Goal: Entertainment & Leisure: Browse casually

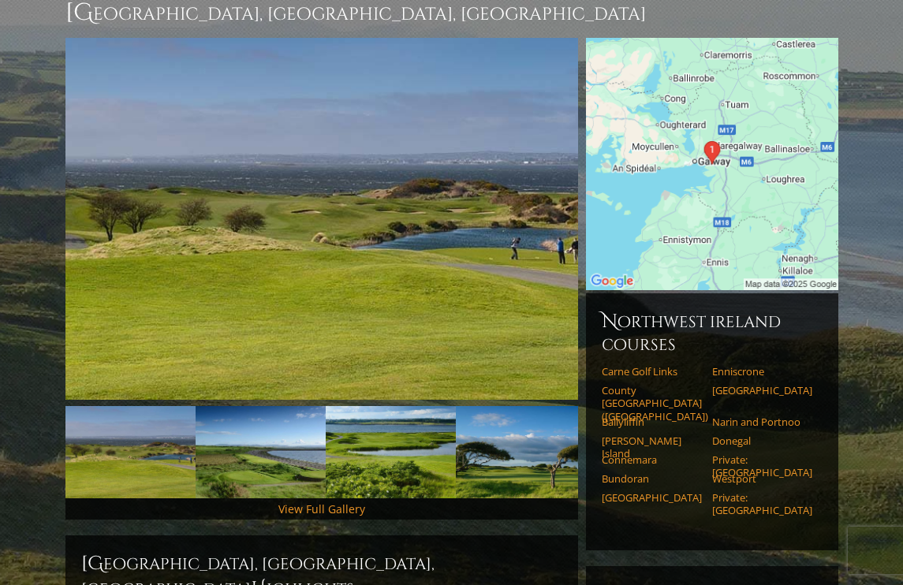
scroll to position [256, 0]
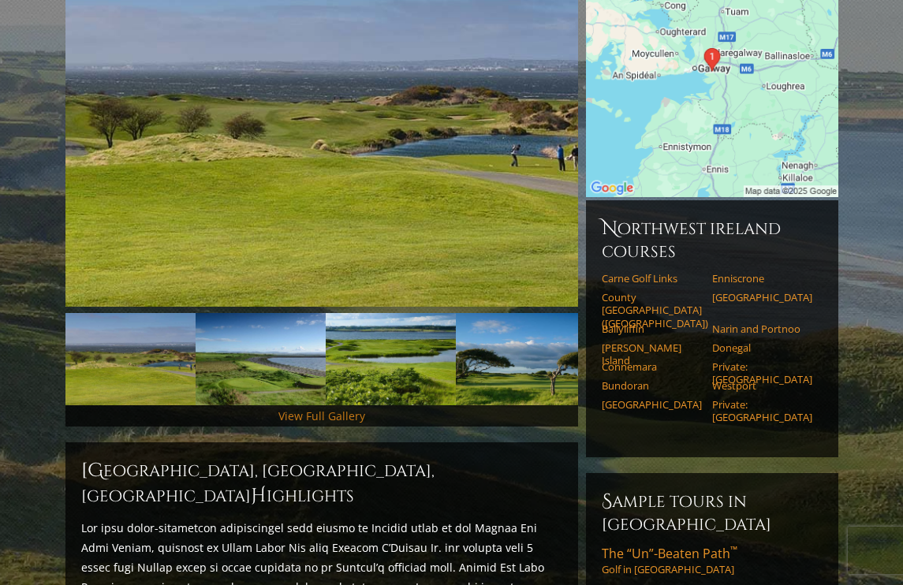
click at [338, 409] on link "View Full Gallery" at bounding box center [322, 416] width 87 height 15
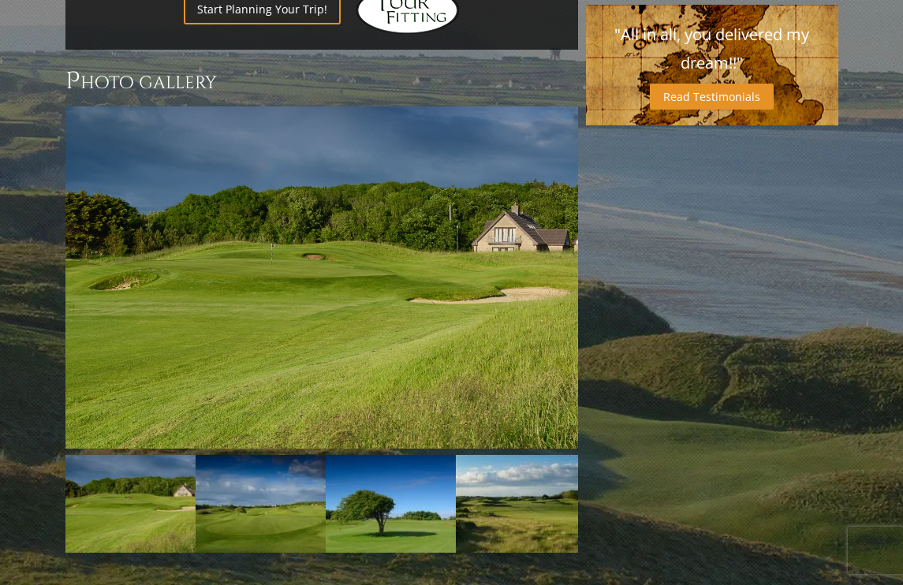
scroll to position [1170, 0]
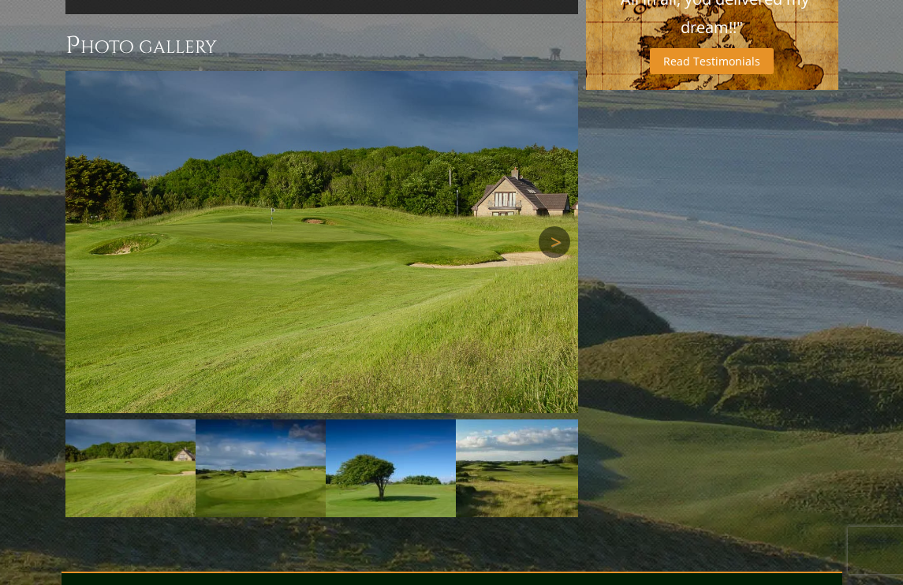
click at [563, 226] on link "Next" at bounding box center [555, 242] width 32 height 32
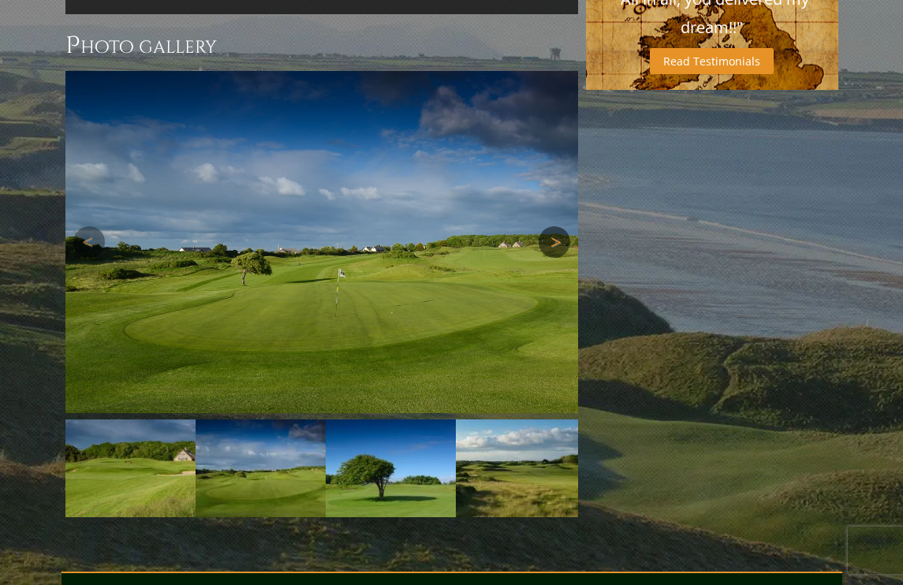
click at [563, 226] on link "Next" at bounding box center [555, 242] width 32 height 32
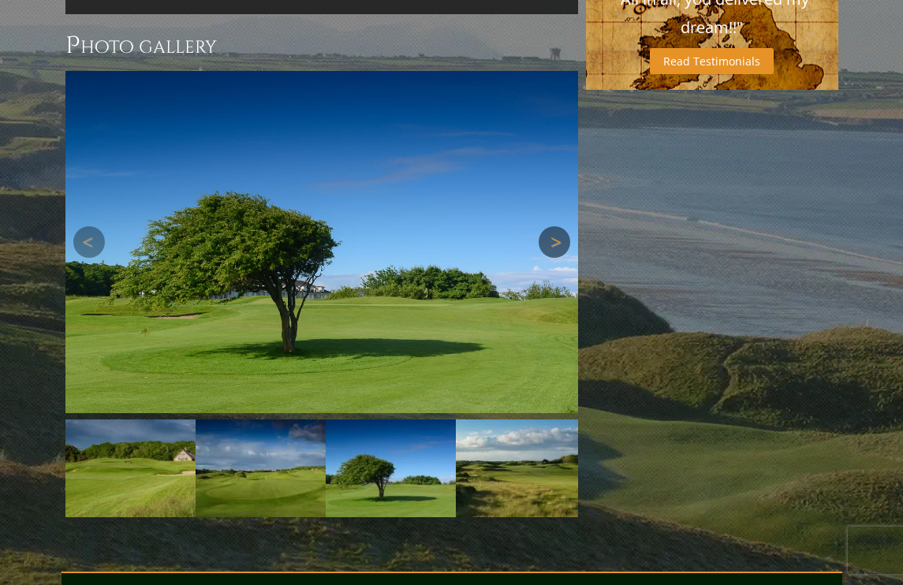
click at [563, 226] on link "Next" at bounding box center [555, 242] width 32 height 32
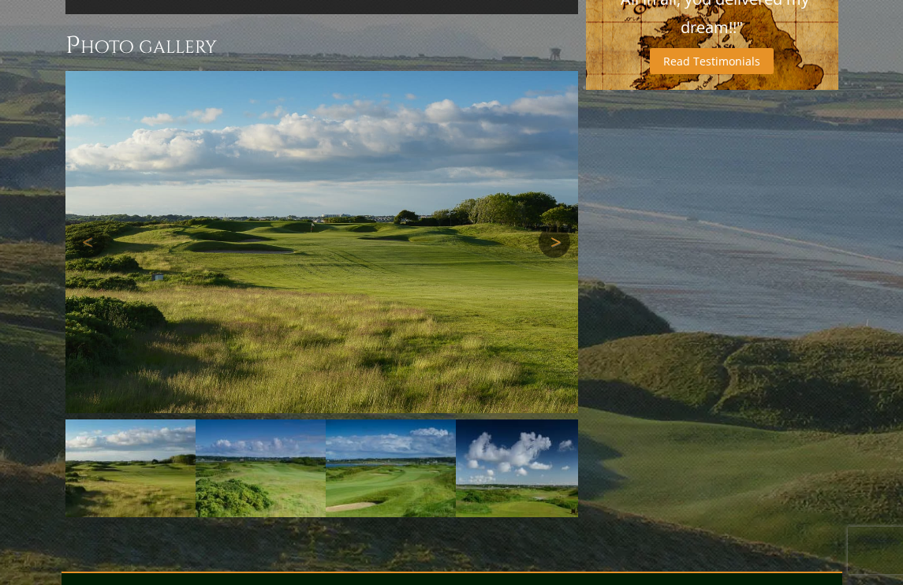
click at [563, 226] on link "Next" at bounding box center [555, 242] width 32 height 32
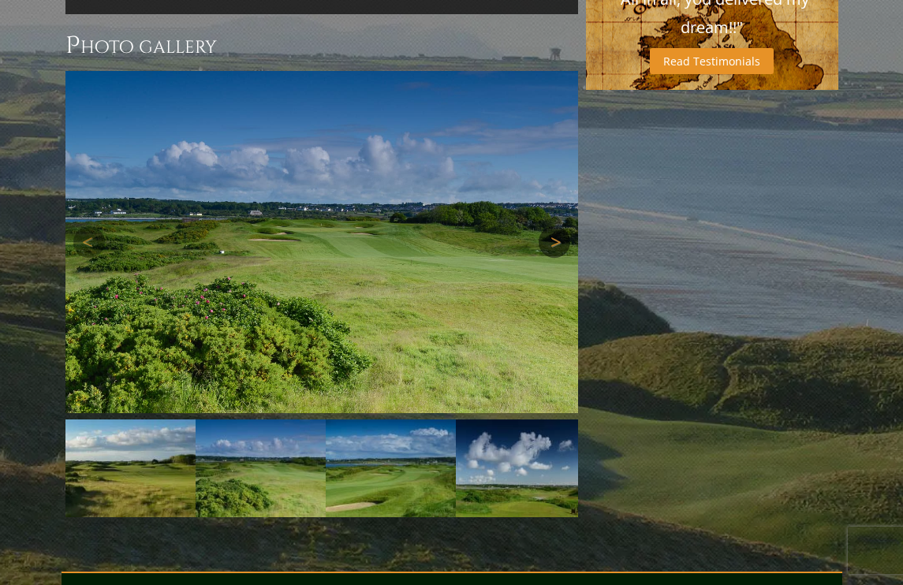
click at [563, 226] on link "Next" at bounding box center [555, 242] width 32 height 32
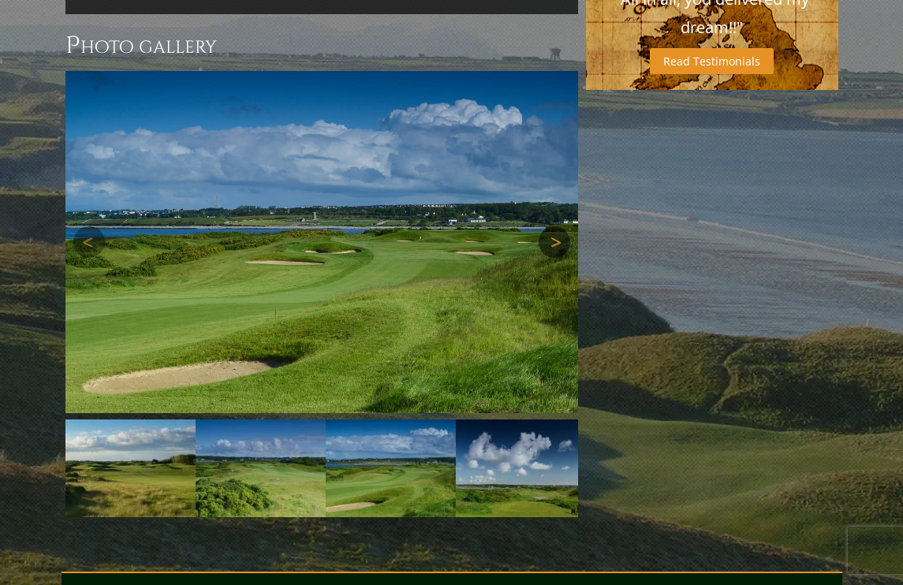
click at [563, 226] on link "Next" at bounding box center [555, 242] width 32 height 32
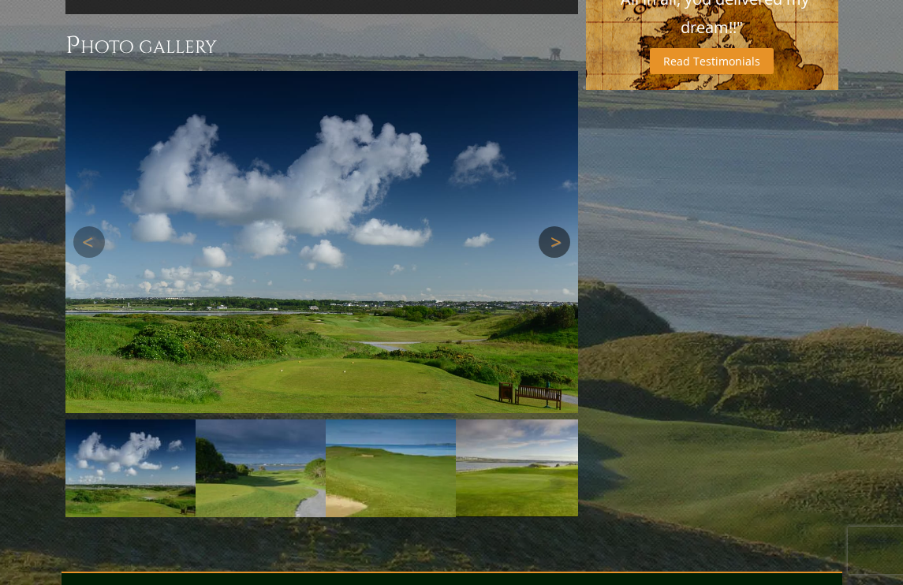
click at [559, 226] on link "Next" at bounding box center [555, 242] width 32 height 32
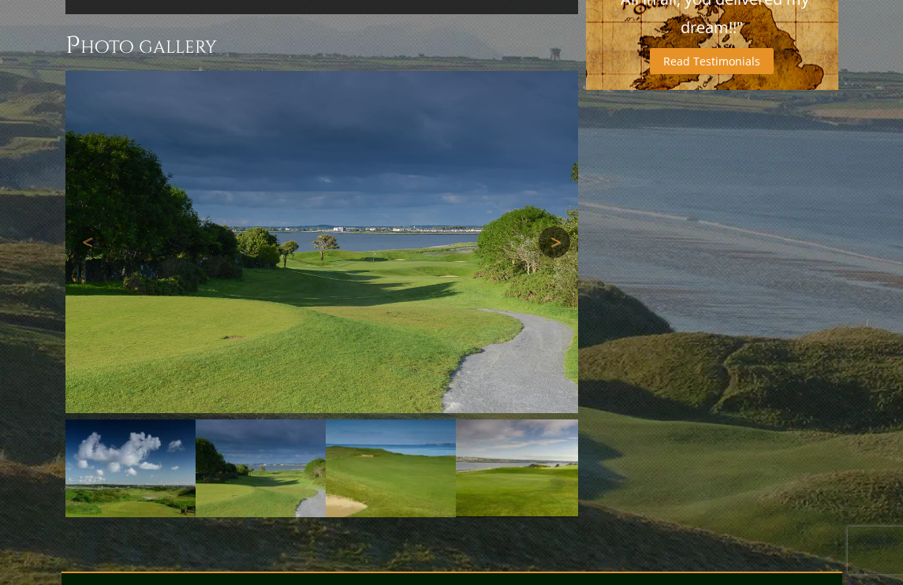
click at [559, 226] on link "Next" at bounding box center [555, 242] width 32 height 32
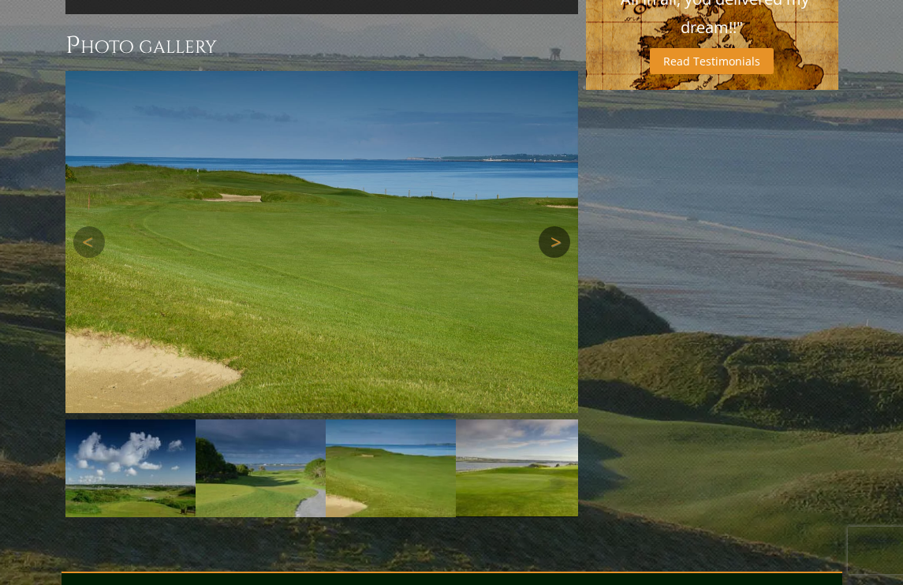
click at [559, 226] on link "Next" at bounding box center [555, 242] width 32 height 32
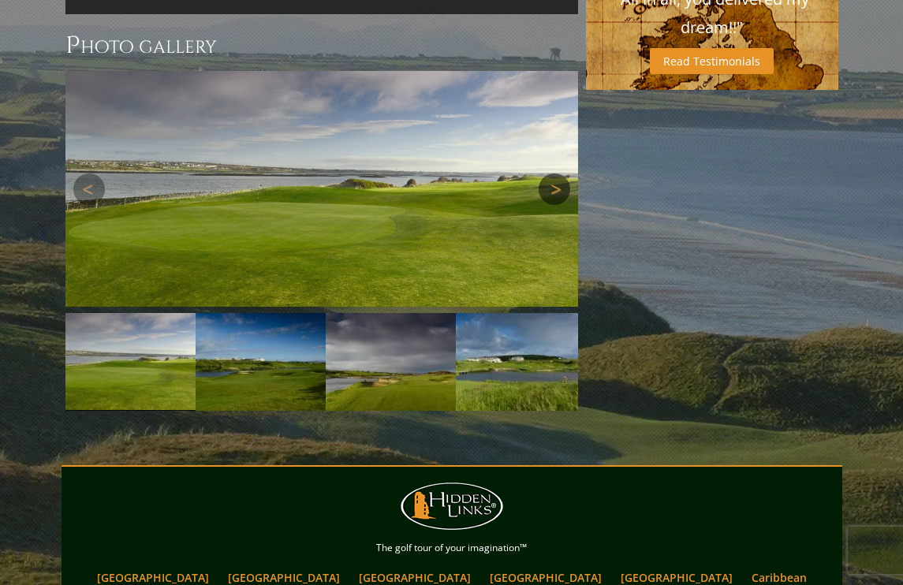
click at [559, 175] on img at bounding box center [321, 189] width 513 height 236
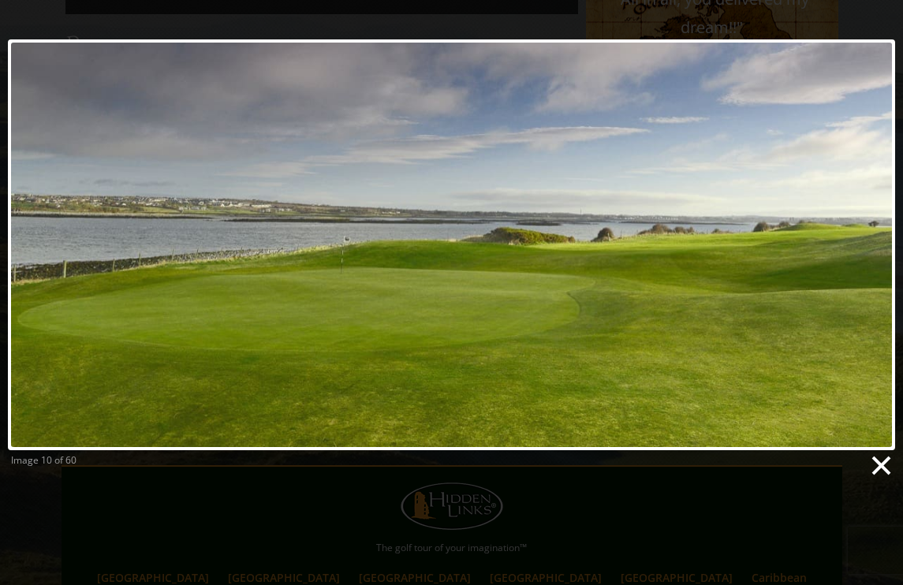
click at [878, 465] on link at bounding box center [881, 466] width 24 height 24
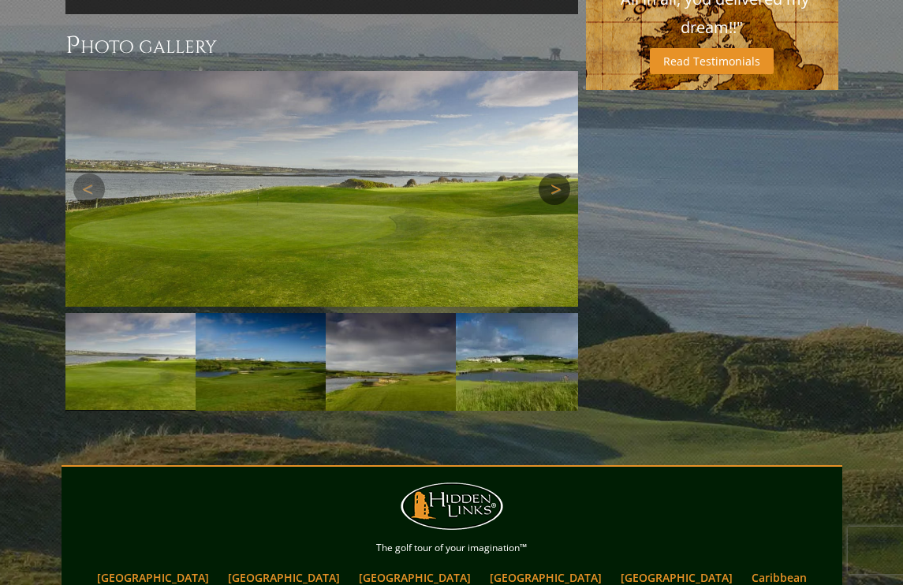
click at [554, 174] on link "Next" at bounding box center [555, 190] width 32 height 32
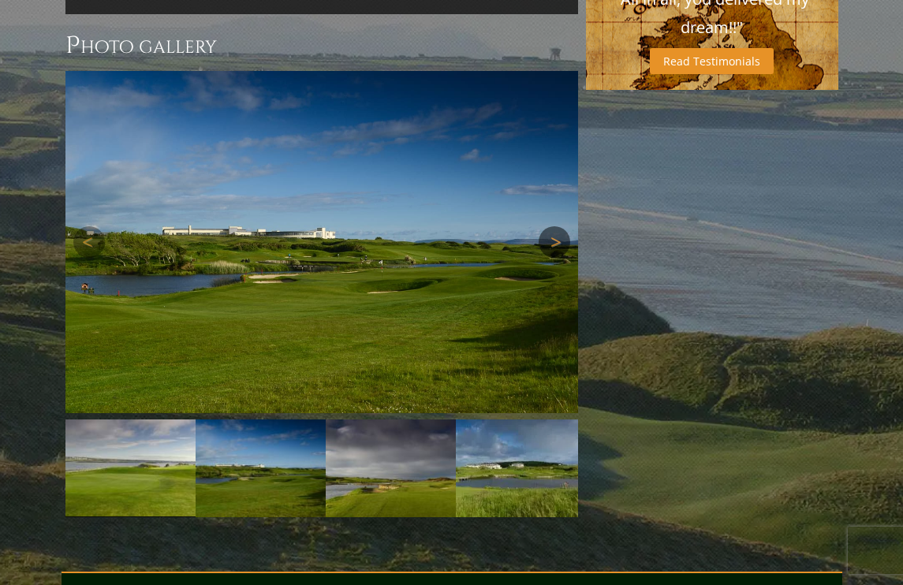
click at [554, 123] on img at bounding box center [321, 242] width 513 height 342
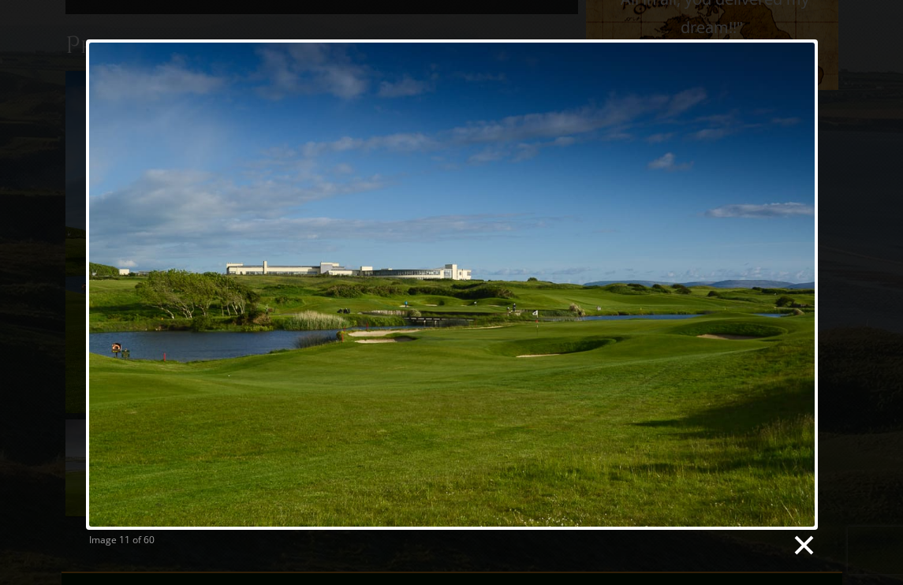
click at [804, 555] on link at bounding box center [803, 546] width 24 height 24
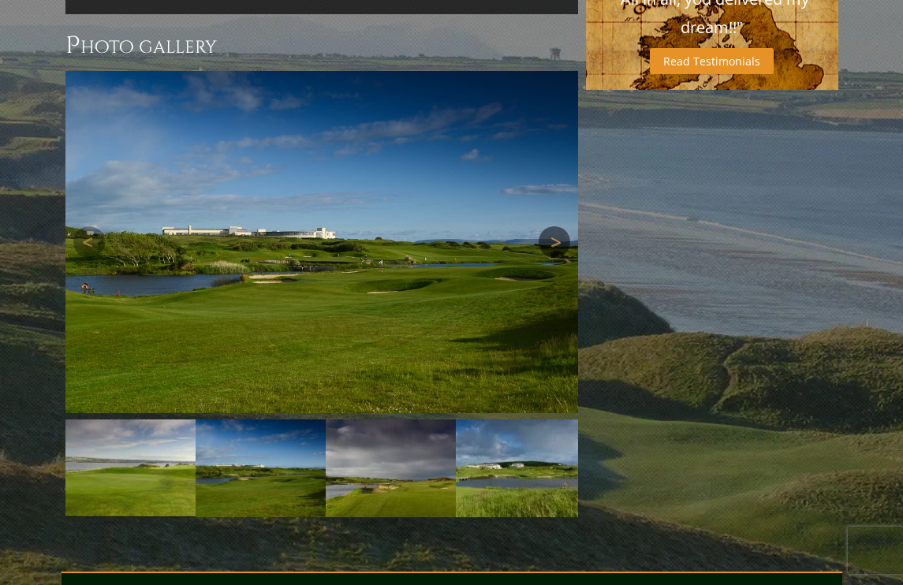
click at [553, 226] on link "Next" at bounding box center [555, 242] width 32 height 32
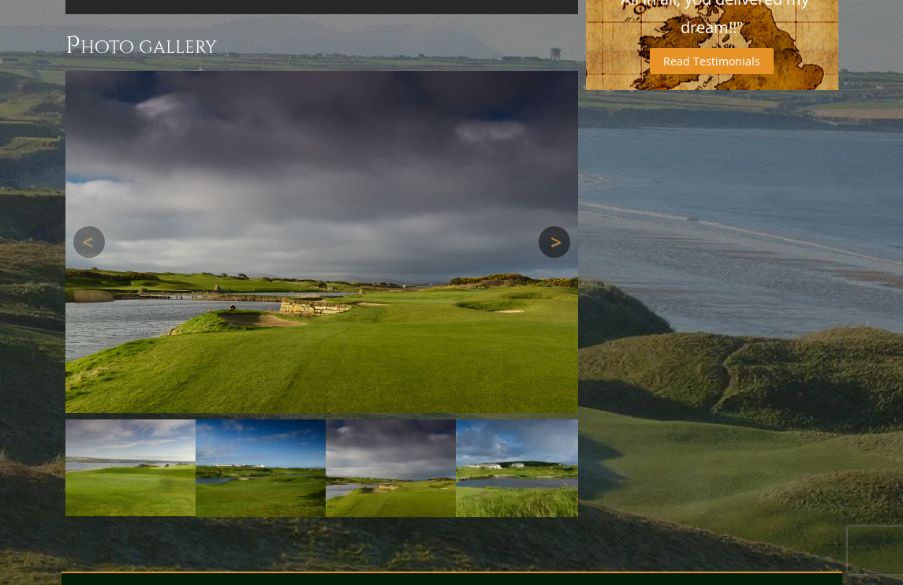
click at [553, 226] on link "Next" at bounding box center [555, 242] width 32 height 32
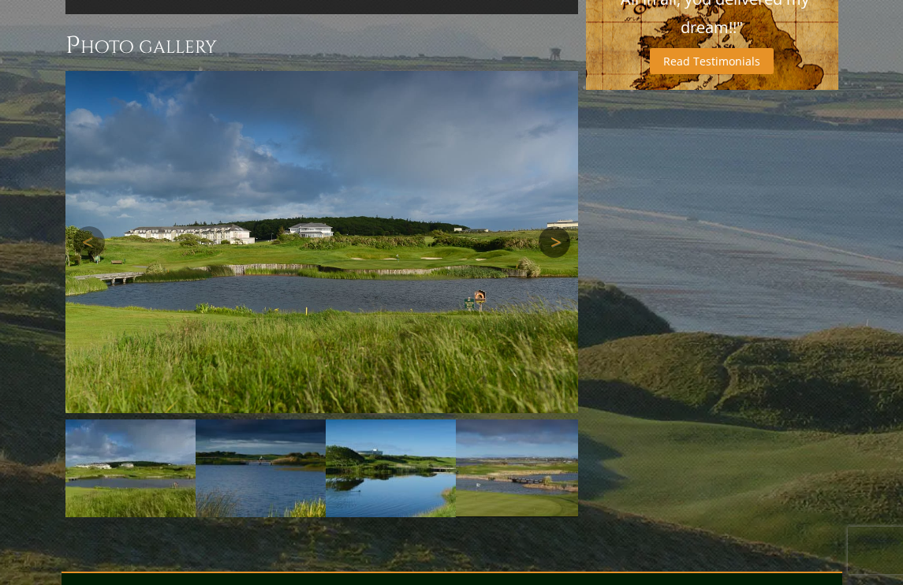
click at [553, 226] on link "Next" at bounding box center [555, 242] width 32 height 32
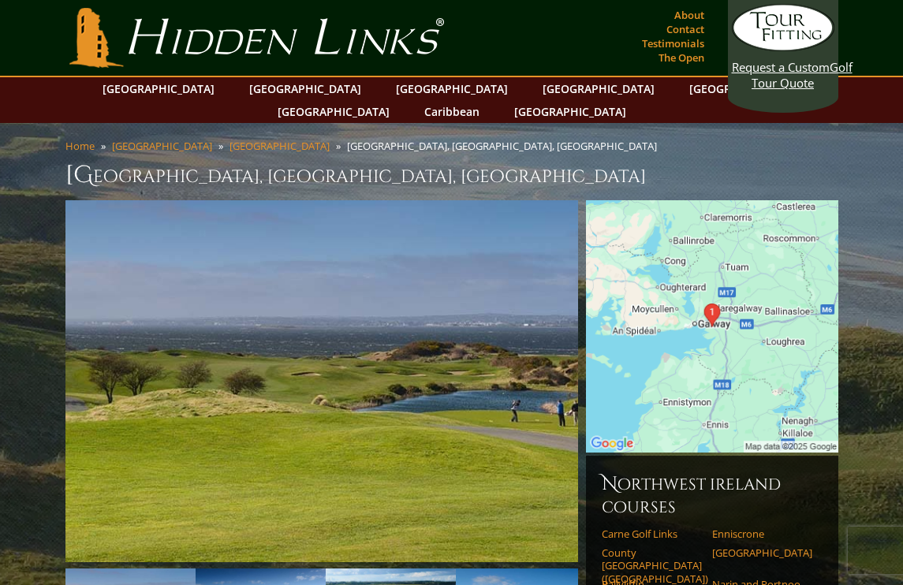
scroll to position [0, 0]
